Goal: Contribute content: Contribute content

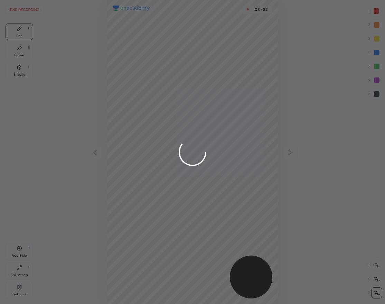
scroll to position [304, 274]
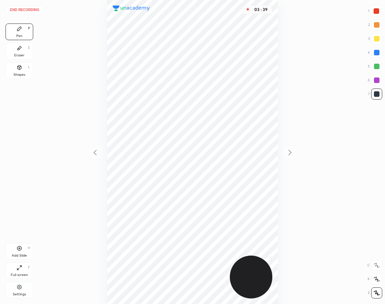
click at [38, 9] on button "End recording" at bounding box center [25, 10] width 38 height 8
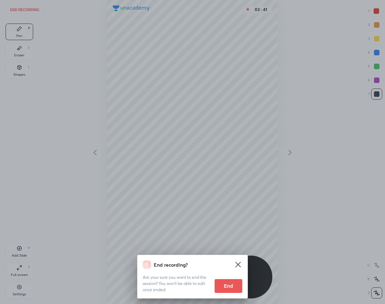
click at [222, 282] on button "End" at bounding box center [228, 286] width 28 height 14
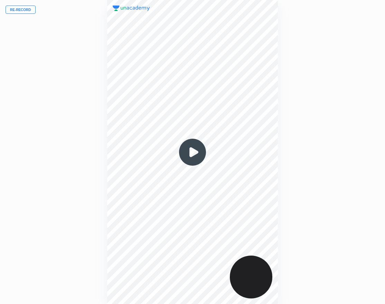
click at [22, 9] on button "Re-record" at bounding box center [21, 10] width 30 height 8
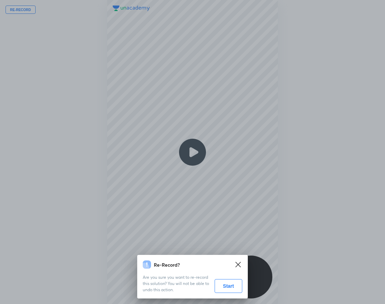
click at [230, 285] on button "Start" at bounding box center [228, 286] width 28 height 14
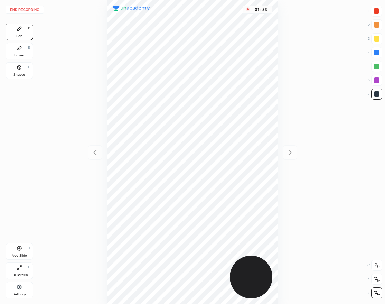
click at [20, 251] on div "Add Slide H" at bounding box center [20, 251] width 28 height 17
click at [97, 154] on icon at bounding box center [95, 152] width 8 height 8
click at [291, 149] on icon at bounding box center [290, 152] width 8 height 8
click at [94, 155] on icon at bounding box center [95, 152] width 8 height 8
click at [290, 152] on icon at bounding box center [289, 152] width 3 height 5
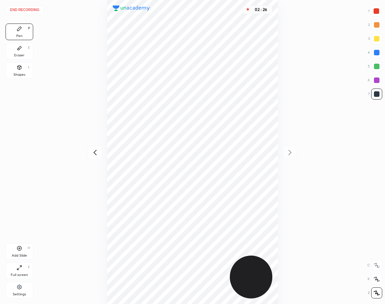
click at [97, 150] on icon at bounding box center [95, 152] width 8 height 8
click at [292, 150] on icon at bounding box center [290, 152] width 8 height 8
click at [22, 243] on div "Add Slide H" at bounding box center [20, 251] width 28 height 17
click at [97, 151] on icon at bounding box center [95, 152] width 8 height 8
click at [292, 149] on icon at bounding box center [290, 152] width 8 height 8
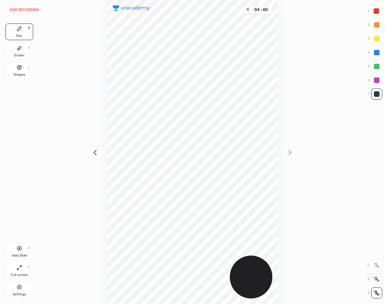
click at [92, 155] on icon at bounding box center [95, 152] width 8 height 8
click at [291, 155] on icon at bounding box center [290, 152] width 8 height 8
click at [21, 249] on icon at bounding box center [20, 248] width 6 height 6
click at [374, 12] on div at bounding box center [376, 11] width 6 height 6
click at [93, 152] on icon at bounding box center [95, 152] width 8 height 8
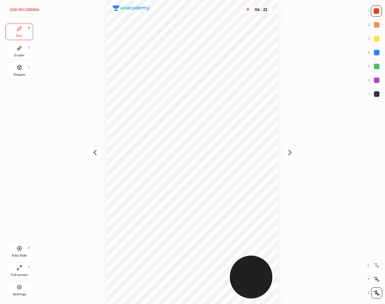
click at [94, 152] on icon at bounding box center [94, 152] width 3 height 5
click at [32, 9] on button "End recording" at bounding box center [25, 10] width 38 height 8
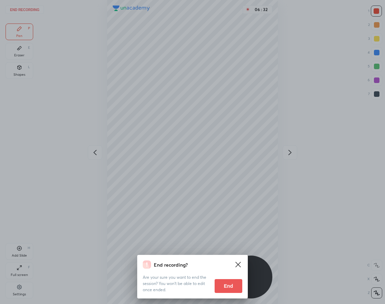
click at [227, 282] on button "End" at bounding box center [228, 286] width 28 height 14
